Goal: Book appointment/travel/reservation

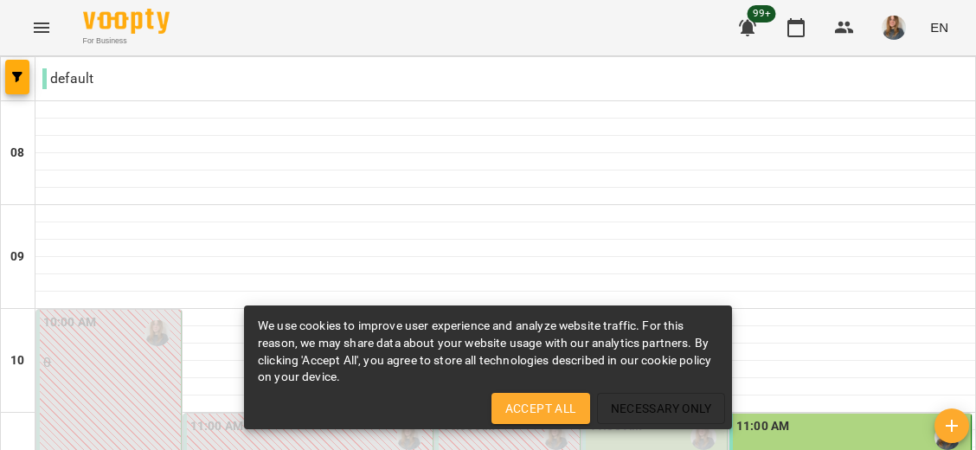
scroll to position [406, 0]
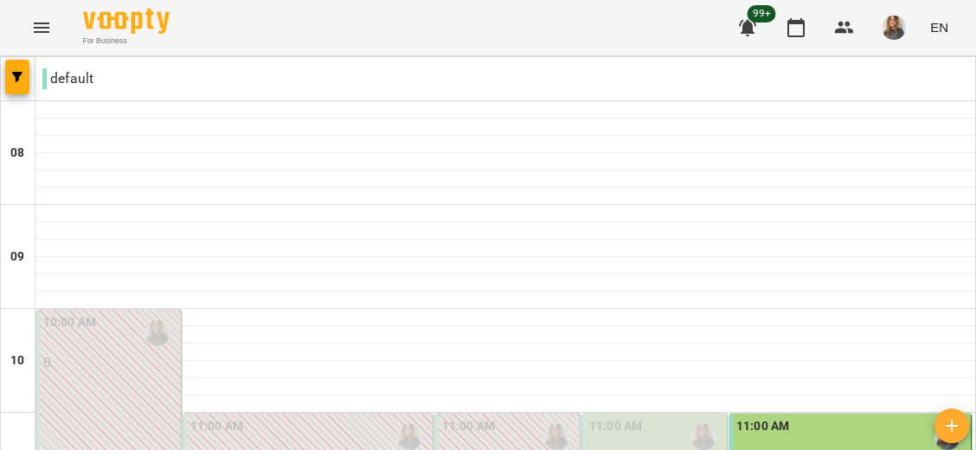
type input "**********"
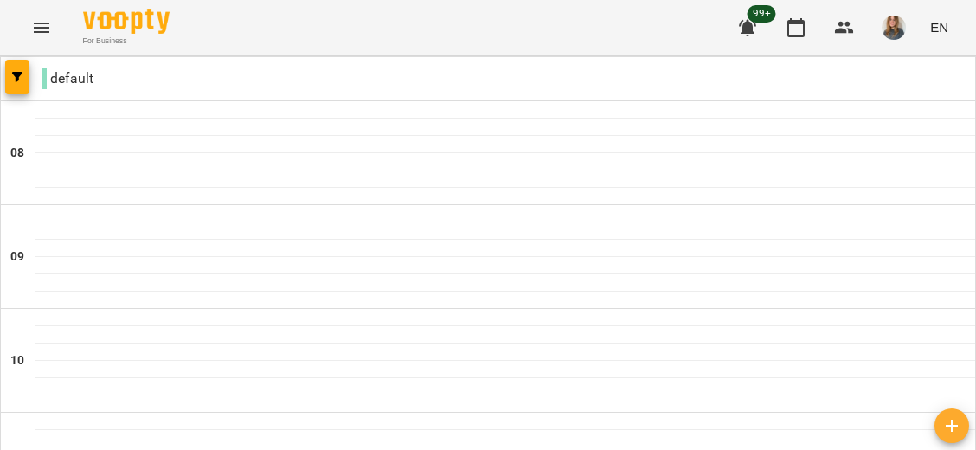
scroll to position [614, 0]
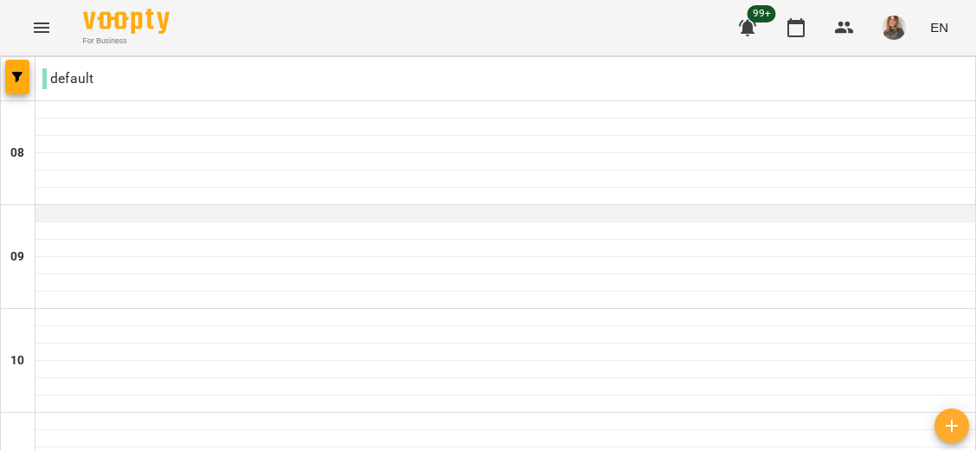
scroll to position [1110, 0]
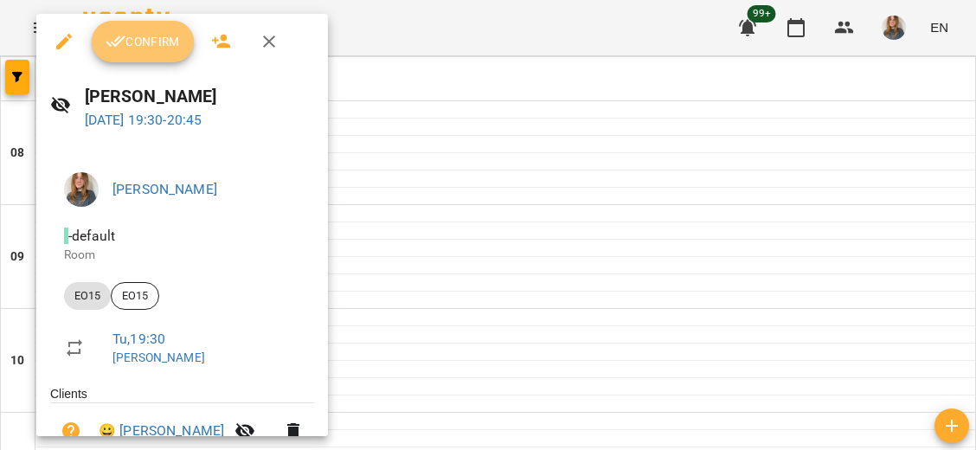
click at [140, 42] on span "Confirm" at bounding box center [143, 41] width 74 height 21
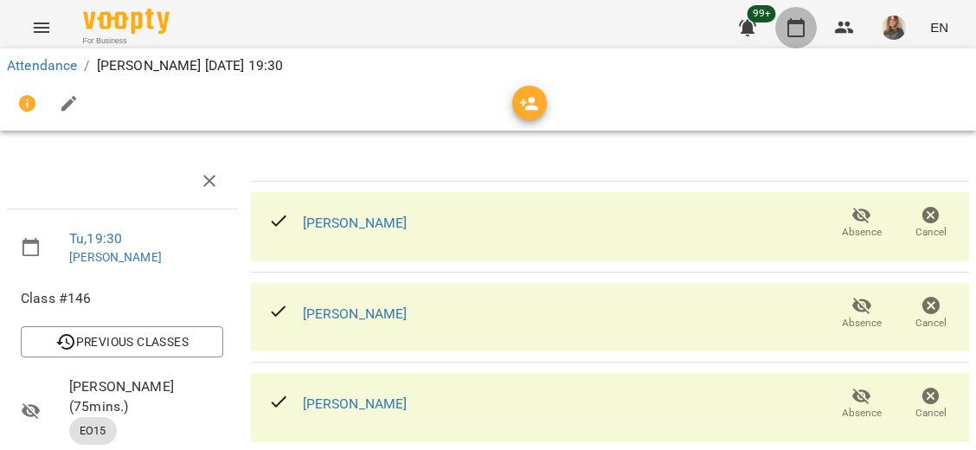
click at [786, 32] on icon "button" at bounding box center [795, 27] width 21 height 21
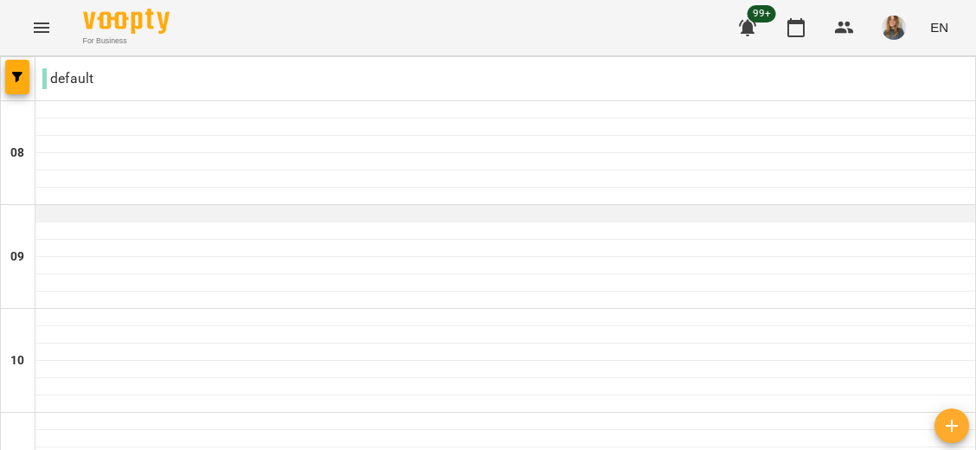
scroll to position [1064, 0]
